Goal: Book appointment/travel/reservation

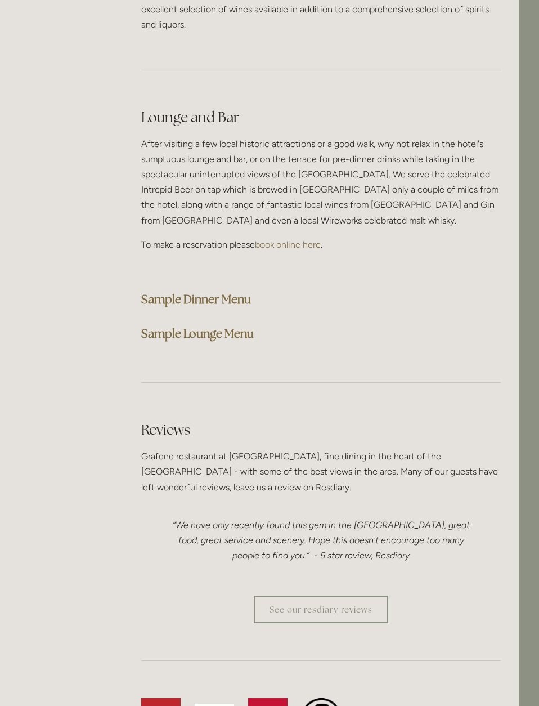
scroll to position [2805, 21]
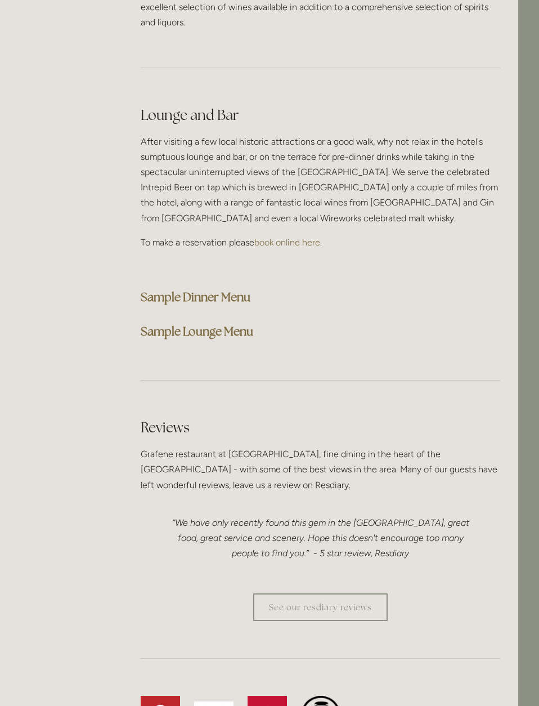
click at [151, 297] on strong "Sample Dinner Menu" at bounding box center [196, 296] width 110 height 15
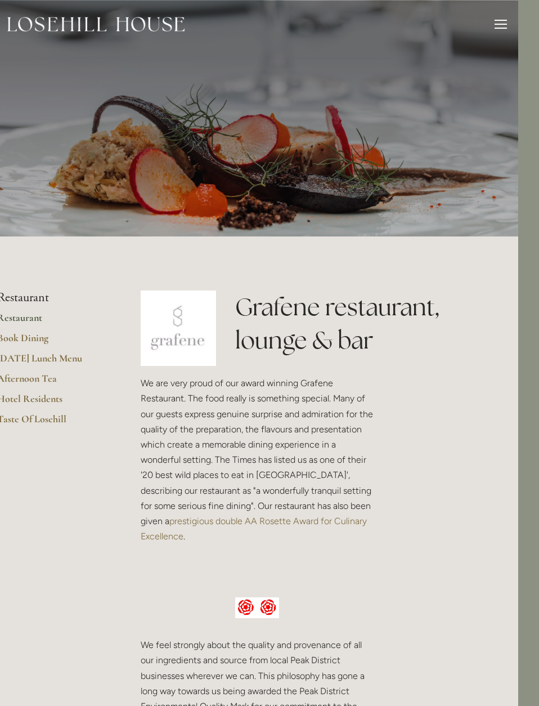
scroll to position [0, 20]
click at [28, 399] on link "Hotel Residents" at bounding box center [51, 402] width 107 height 20
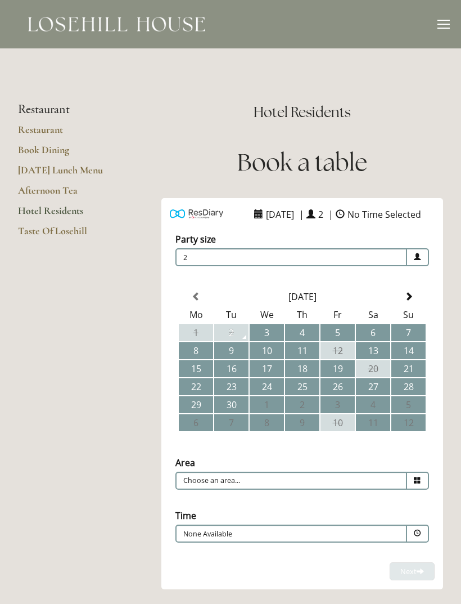
click at [39, 231] on link "Taste Of Losehill" at bounding box center [71, 235] width 107 height 20
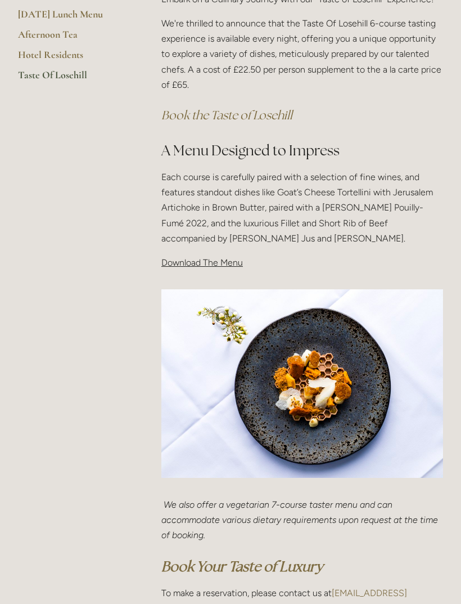
scroll to position [266, 0]
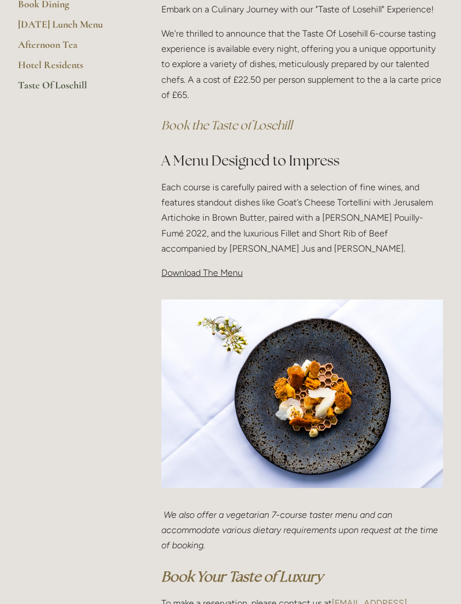
click at [181, 276] on p "Download The Menu" at bounding box center [303, 272] width 282 height 15
click at [177, 270] on span "Download The Menu" at bounding box center [203, 272] width 82 height 11
click at [200, 268] on span "Download The Menu" at bounding box center [203, 272] width 82 height 11
click at [204, 273] on span "Download The Menu" at bounding box center [203, 272] width 82 height 11
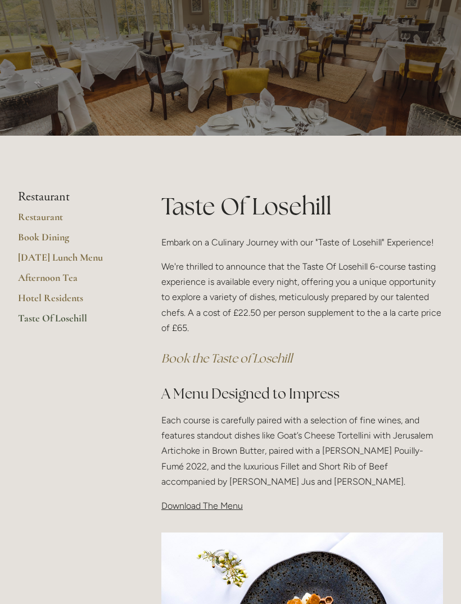
scroll to position [0, 0]
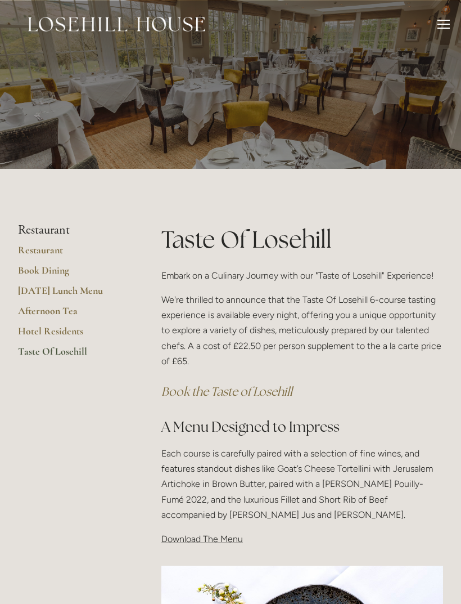
click at [433, 24] on div "Rooms Rooms Your Stay Book a stay Offers Spa About" at bounding box center [230, 24] width 439 height 48
click at [440, 23] on div at bounding box center [444, 26] width 12 height 12
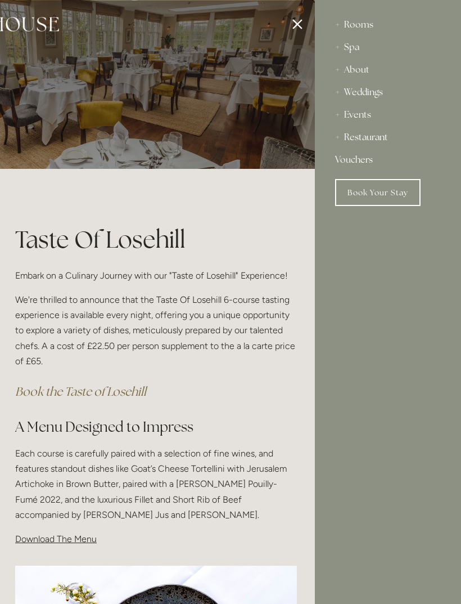
click at [352, 27] on div "Rooms" at bounding box center [388, 25] width 106 height 23
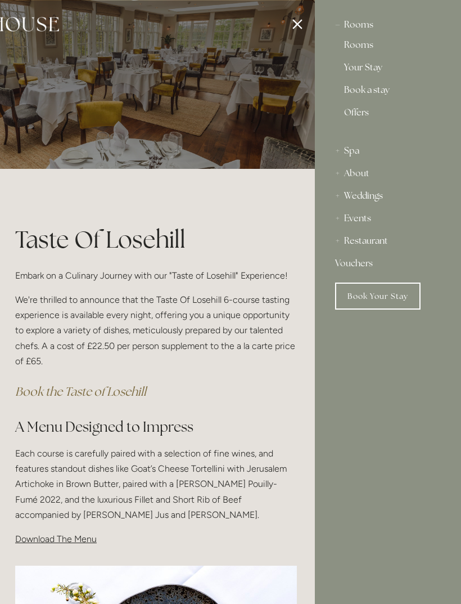
click at [346, 151] on div "Spa" at bounding box center [388, 151] width 106 height 23
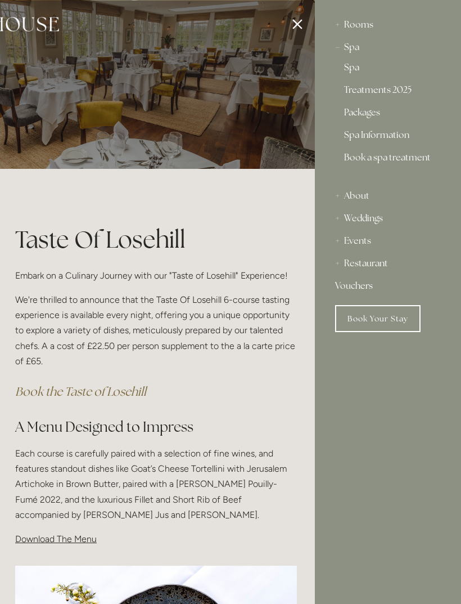
click at [346, 70] on link "Spa" at bounding box center [388, 70] width 88 height 14
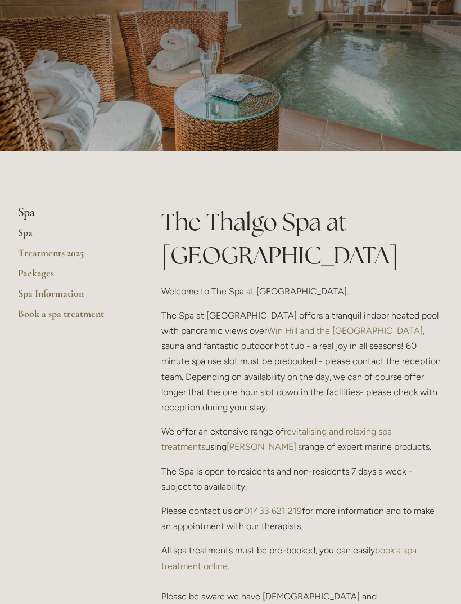
scroll to position [87, 0]
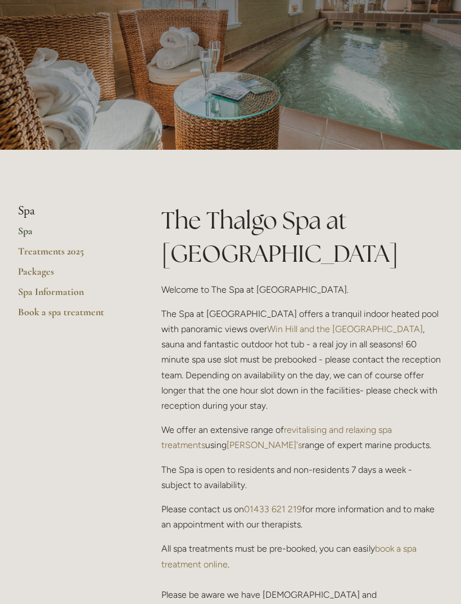
click at [25, 253] on link "Treatments 2025" at bounding box center [71, 255] width 107 height 20
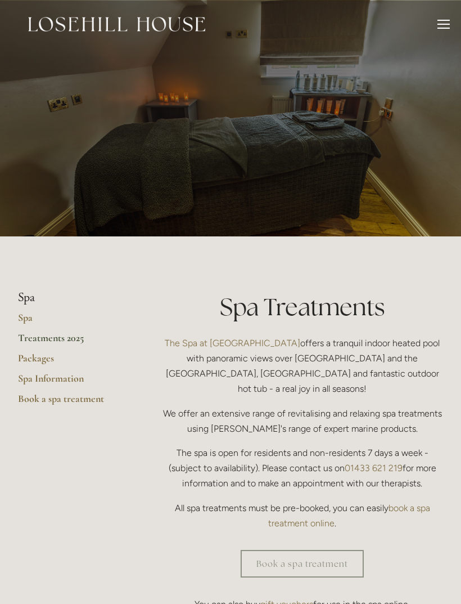
click at [27, 362] on link "Packages" at bounding box center [71, 362] width 107 height 20
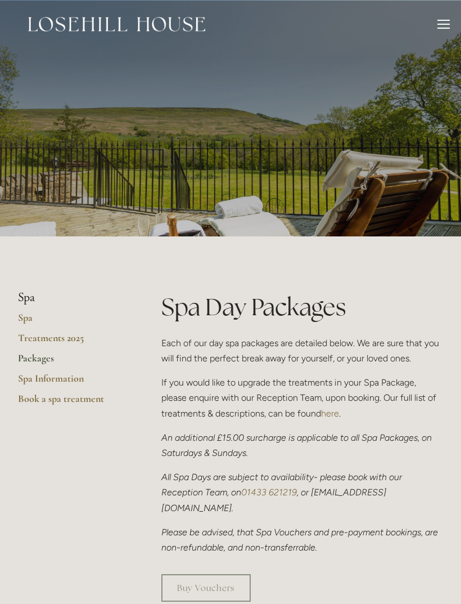
click at [48, 377] on link "Spa Information" at bounding box center [71, 382] width 107 height 20
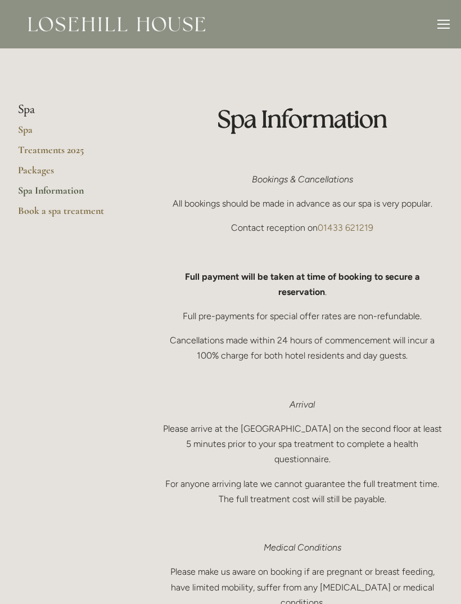
click at [439, 24] on div at bounding box center [444, 24] width 12 height 1
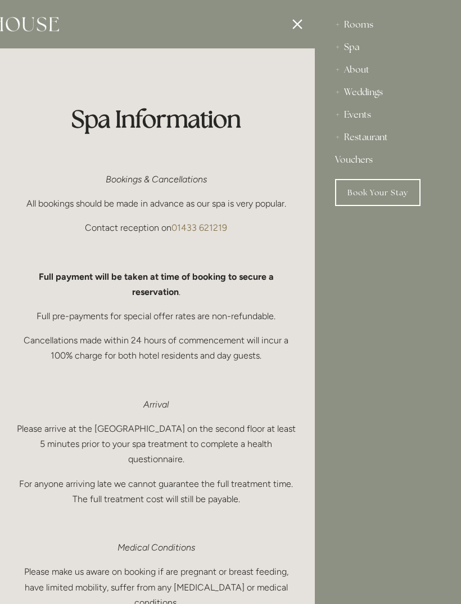
click at [358, 24] on div "Rooms" at bounding box center [388, 25] width 106 height 23
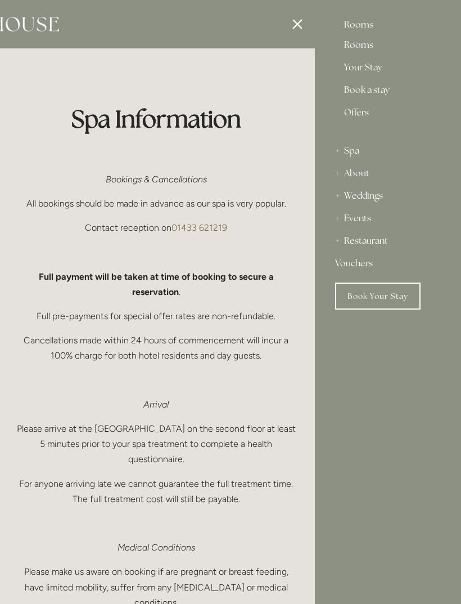
click at [353, 47] on link "Rooms" at bounding box center [388, 48] width 88 height 14
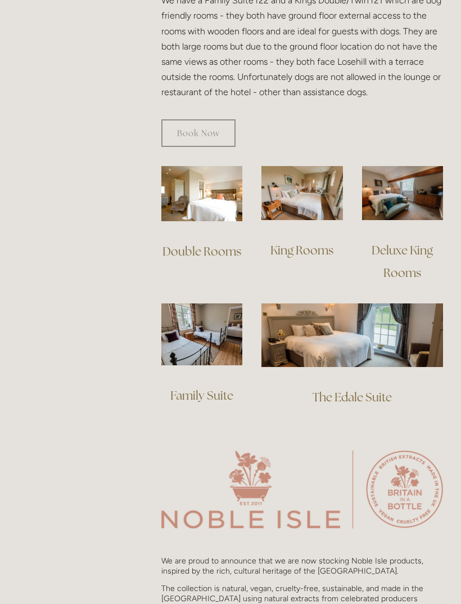
scroll to position [754, 0]
click at [398, 242] on link "Deluxe King Rooms" at bounding box center [404, 261] width 64 height 38
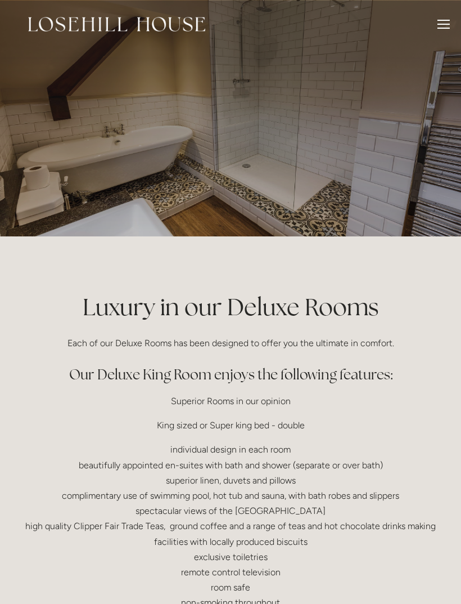
click at [441, 25] on div at bounding box center [444, 26] width 12 height 12
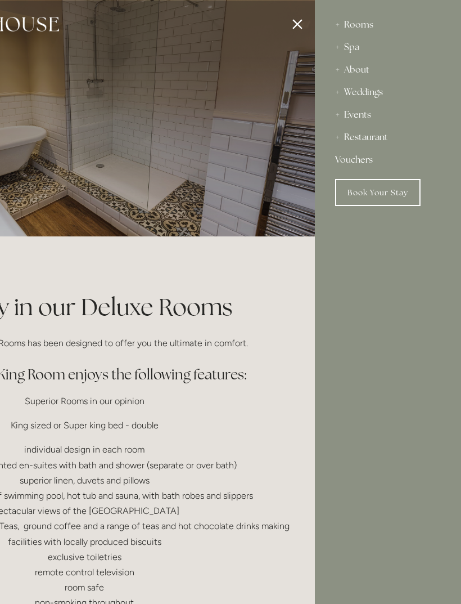
click at [359, 192] on link "Book Your Stay" at bounding box center [378, 192] width 86 height 27
